Goal: Navigation & Orientation: Find specific page/section

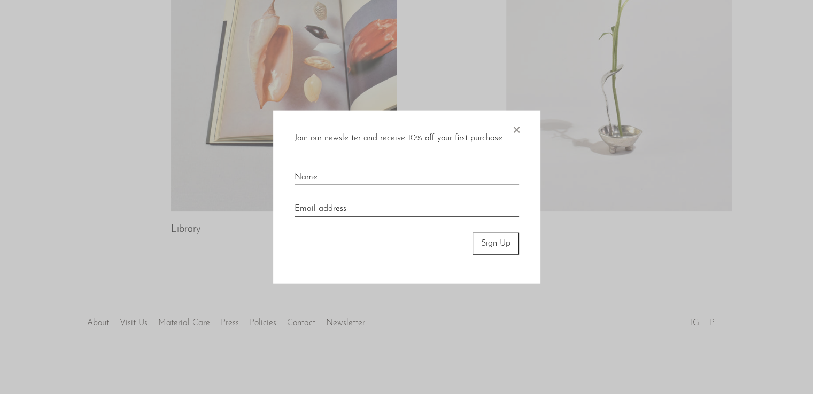
scroll to position [591, 0]
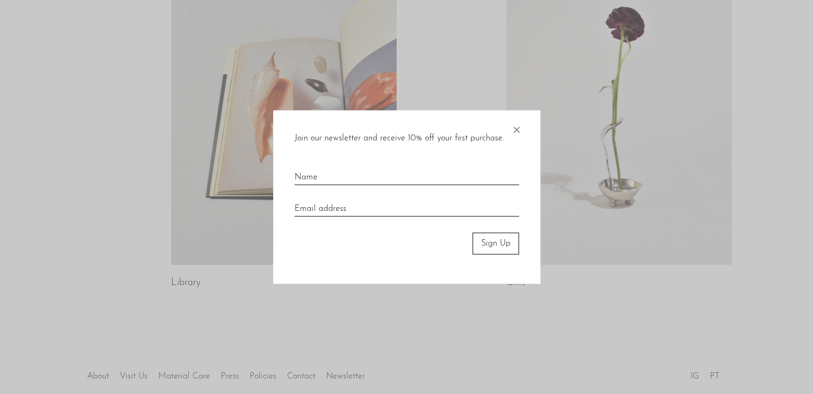
click at [515, 129] on span "×" at bounding box center [516, 128] width 11 height 34
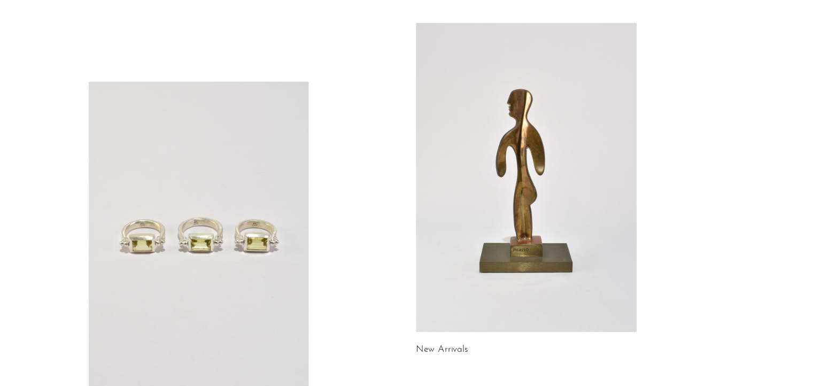
scroll to position [0, 0]
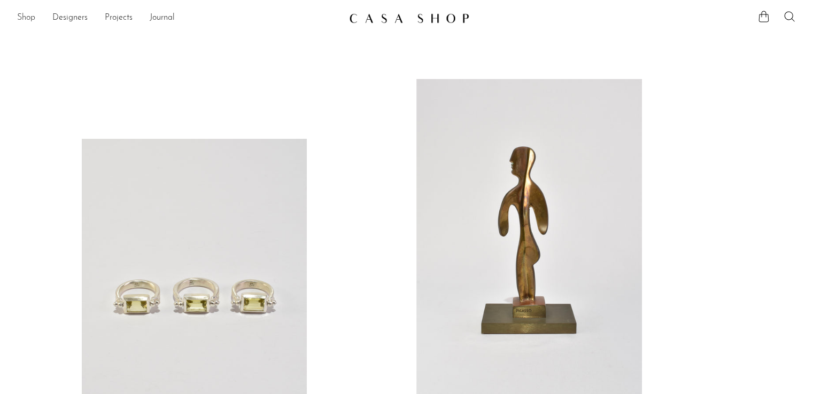
click at [29, 20] on link "Shop" at bounding box center [26, 18] width 18 height 14
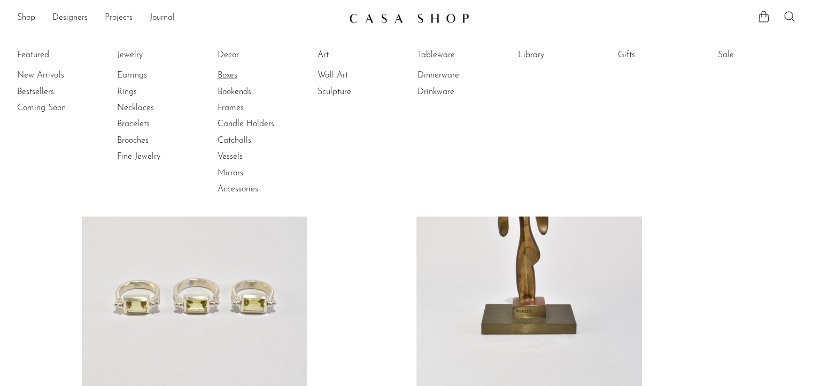
click at [235, 73] on link "Boxes" at bounding box center [258, 75] width 80 height 12
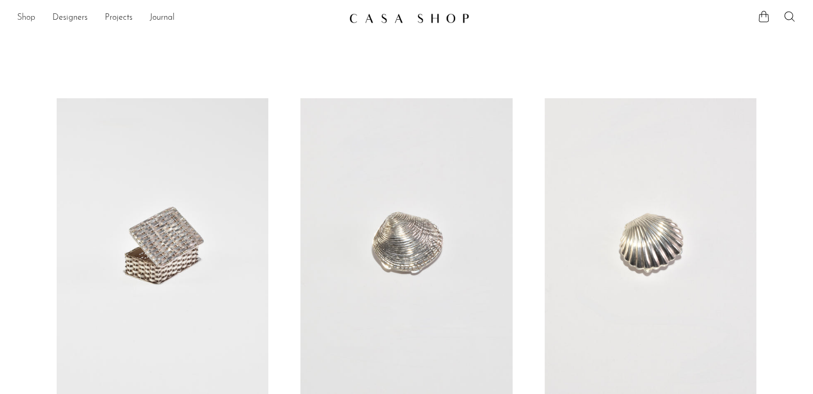
click at [31, 20] on link "Shop" at bounding box center [26, 18] width 18 height 14
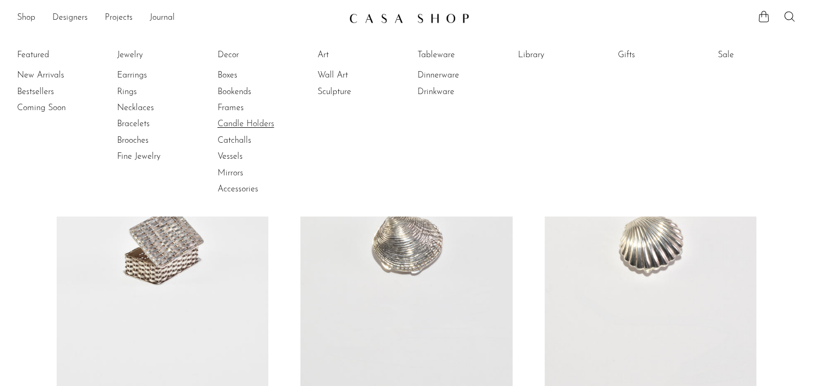
click at [254, 125] on link "Candle Holders" at bounding box center [258, 124] width 80 height 12
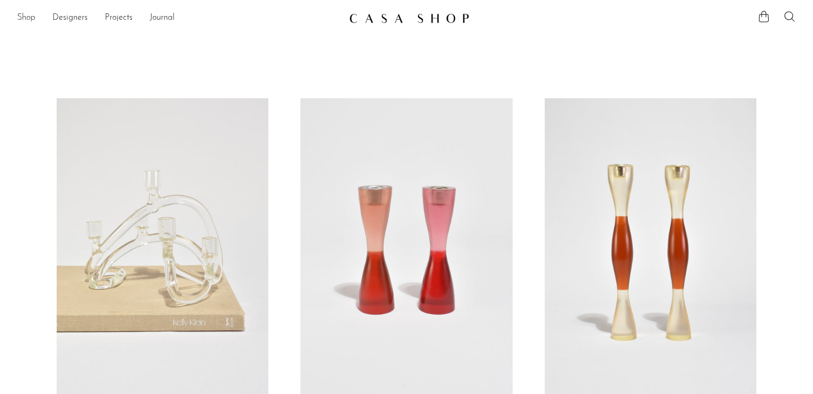
click at [30, 18] on link "Shop" at bounding box center [26, 18] width 18 height 14
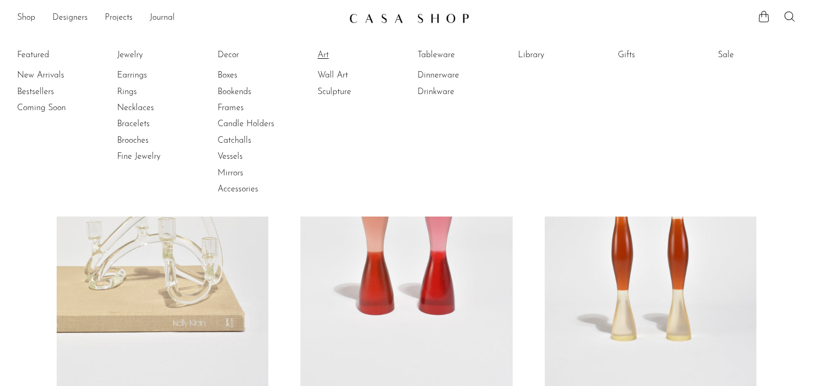
click at [324, 56] on link "Art" at bounding box center [357, 55] width 80 height 12
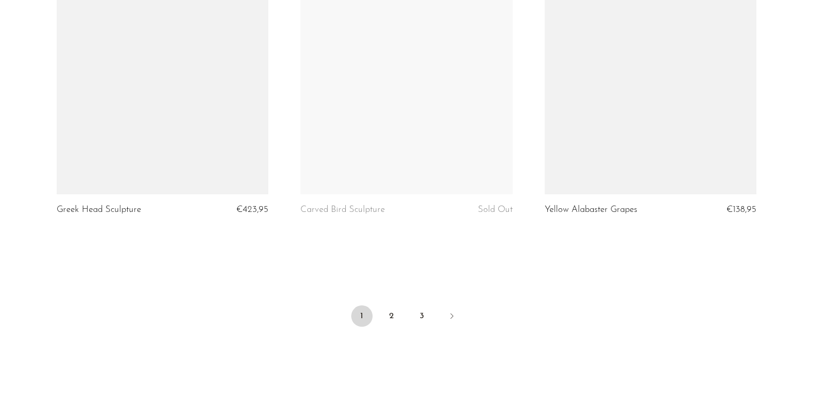
scroll to position [4098, 0]
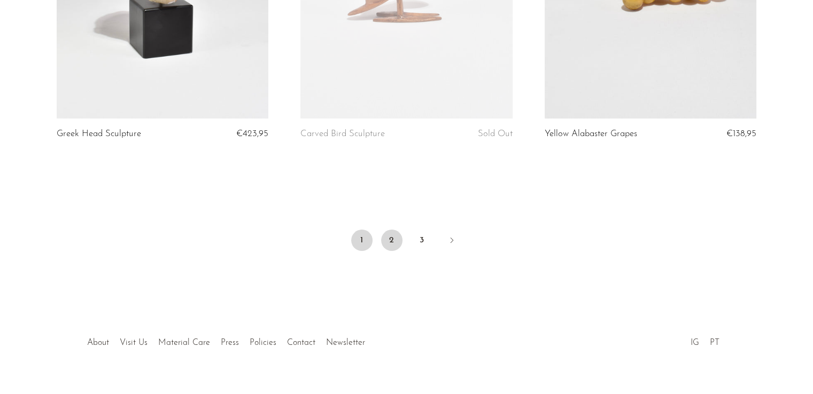
click at [396, 230] on link "2" at bounding box center [391, 240] width 21 height 21
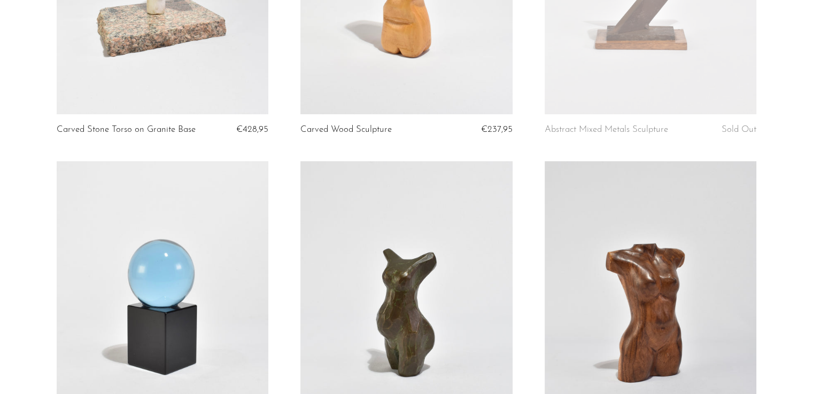
scroll to position [428, 0]
